Goal: Information Seeking & Learning: Learn about a topic

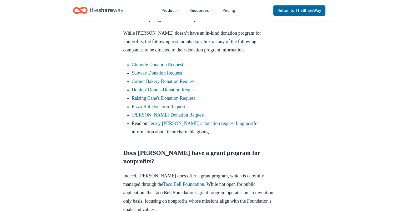
scroll to position [342, 0]
click at [149, 75] on link "Subway Donation Request" at bounding box center [157, 72] width 50 height 5
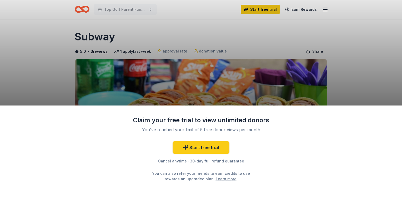
click at [332, 101] on div "Claim your free trial to view unlimited donors You've reached your limit of 5 f…" at bounding box center [201, 105] width 402 height 211
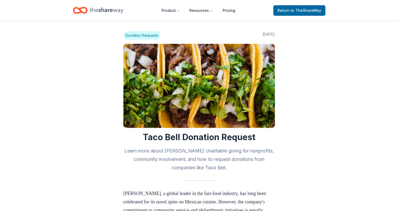
scroll to position [342, 0]
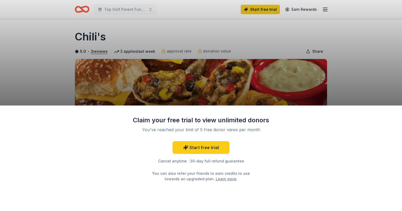
click at [355, 88] on div "Claim your free trial to view unlimited donors You've reached your limit of 5 f…" at bounding box center [201, 105] width 402 height 211
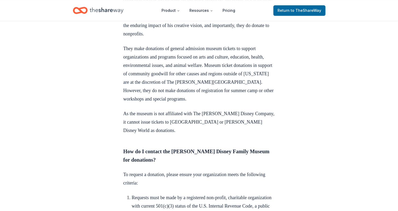
scroll to position [605, 0]
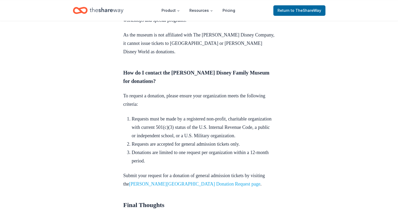
click at [193, 182] on link "[PERSON_NAME][GEOGRAPHIC_DATA] Donation Request page" at bounding box center [194, 184] width 131 height 5
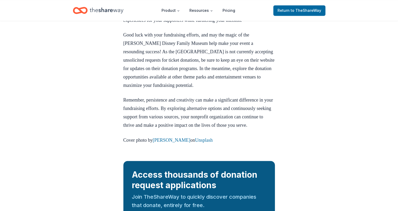
scroll to position [894, 0]
